Goal: Navigation & Orientation: Understand site structure

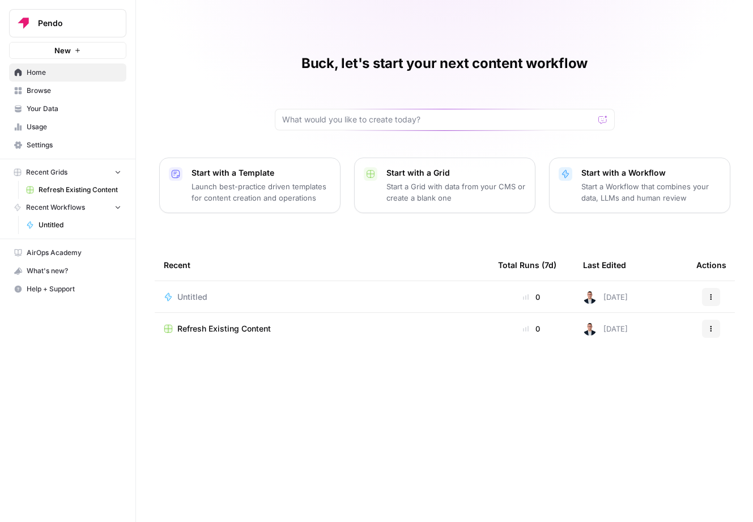
click at [58, 113] on span "Your Data" at bounding box center [74, 109] width 95 height 10
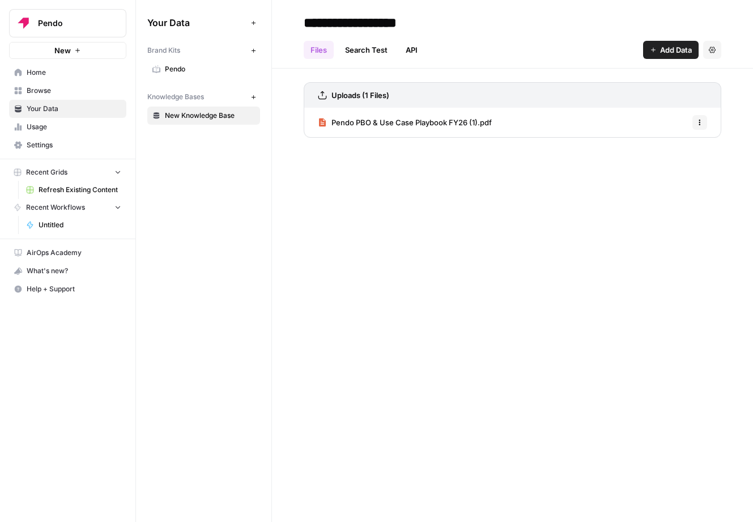
click at [55, 81] on link "Home" at bounding box center [67, 72] width 117 height 18
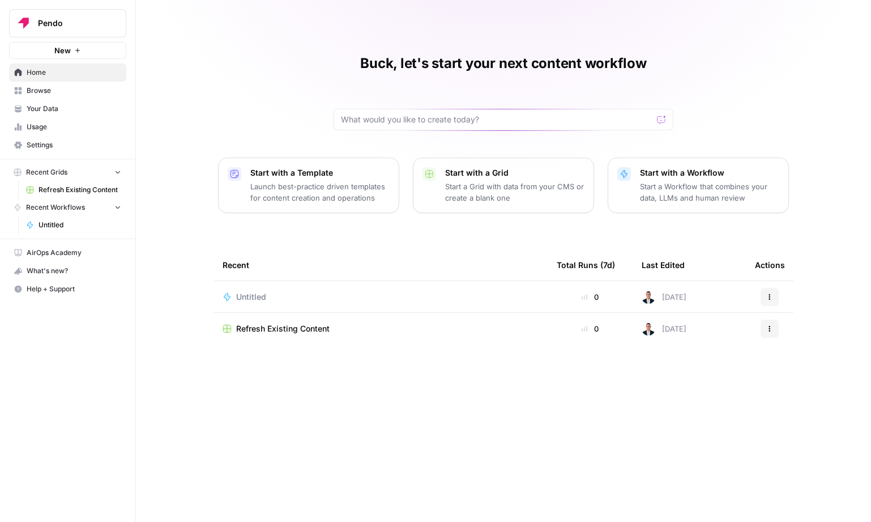
click at [42, 106] on span "Your Data" at bounding box center [74, 109] width 95 height 10
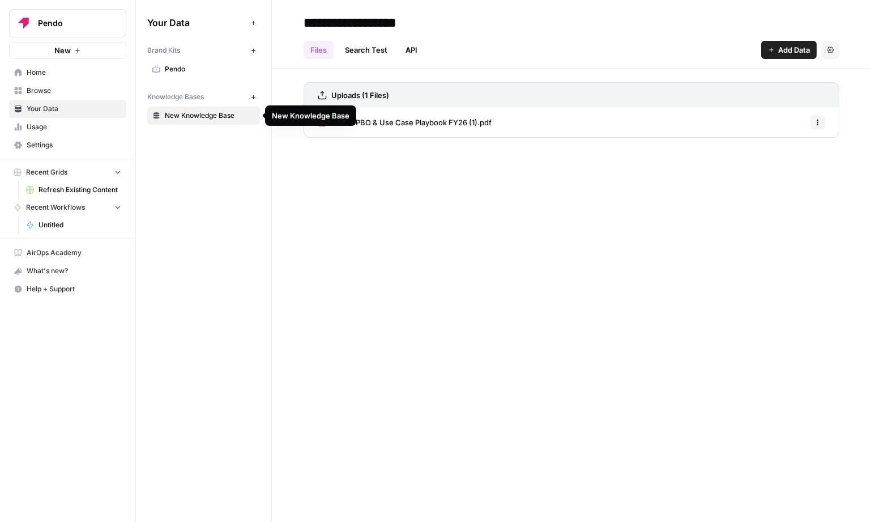
click at [171, 62] on link "Pendo" at bounding box center [203, 69] width 113 height 18
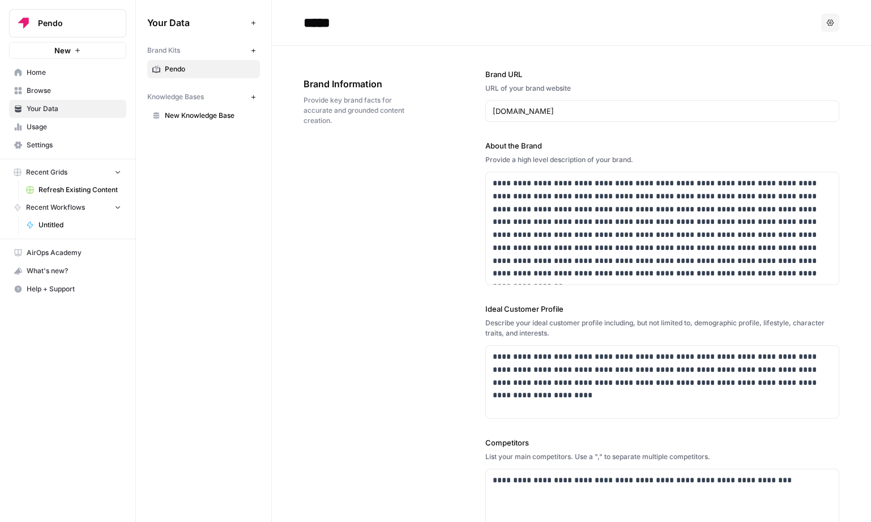
click at [78, 126] on span "Usage" at bounding box center [74, 127] width 95 height 10
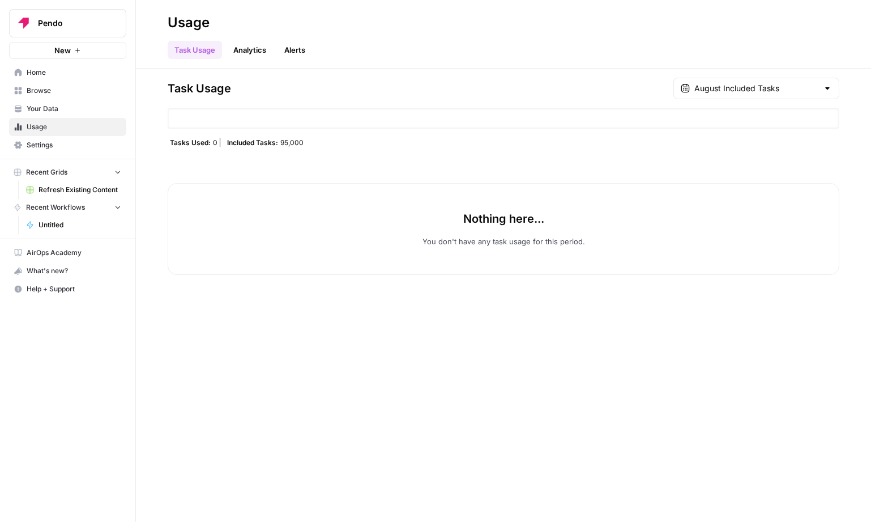
click at [63, 88] on span "Browse" at bounding box center [74, 91] width 95 height 10
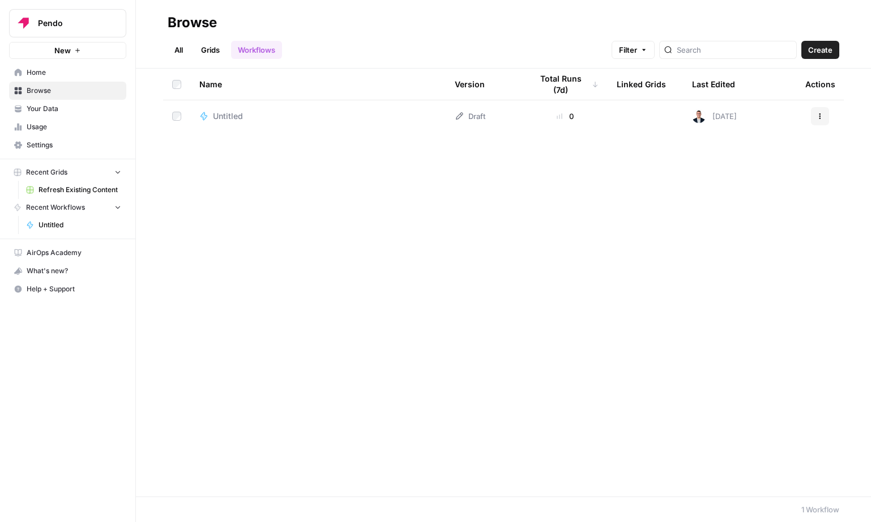
click at [67, 124] on span "Usage" at bounding box center [74, 127] width 95 height 10
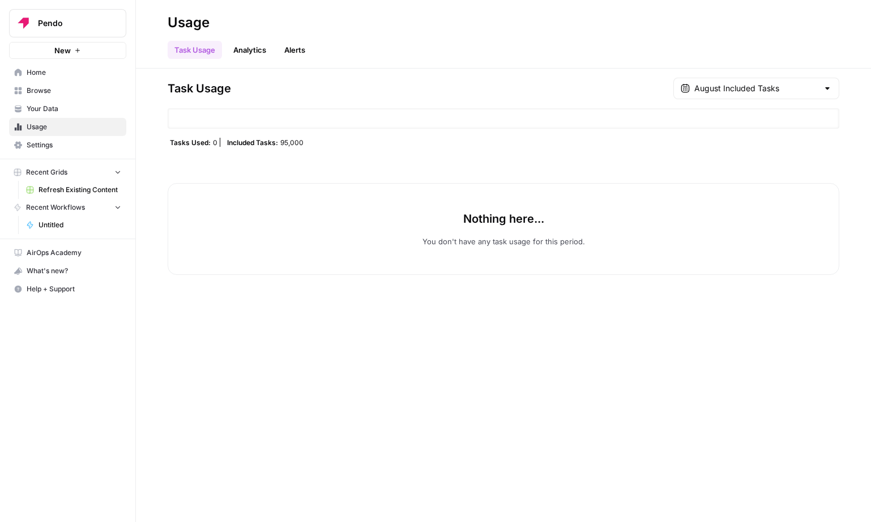
click at [66, 103] on link "Your Data" at bounding box center [67, 109] width 117 height 18
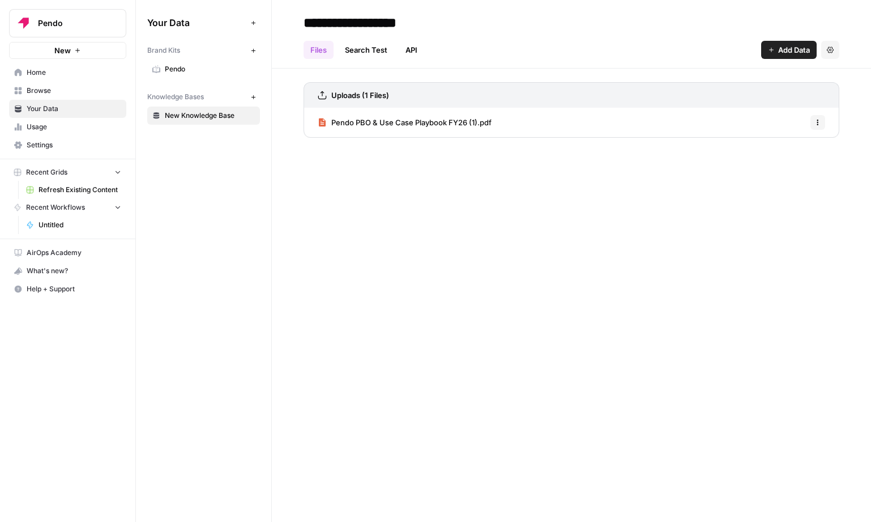
click at [66, 90] on span "Browse" at bounding box center [74, 91] width 95 height 10
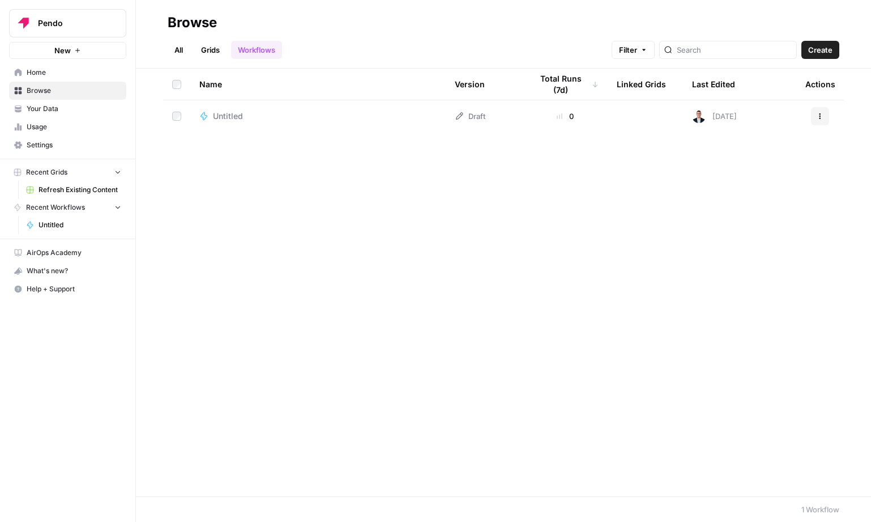
click at [62, 73] on span "Home" at bounding box center [74, 72] width 95 height 10
